Goal: Task Accomplishment & Management: Manage account settings

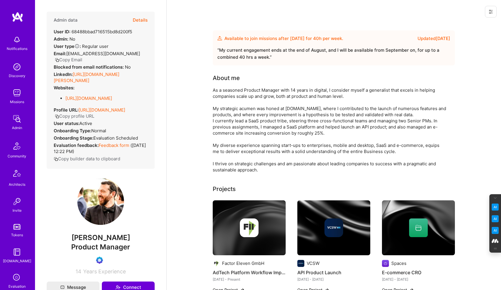
click at [492, 10] on icon at bounding box center [491, 11] width 5 height 5
click at [466, 25] on button "Login as Mario" at bounding box center [470, 25] width 54 height 15
